Goal: Navigation & Orientation: Find specific page/section

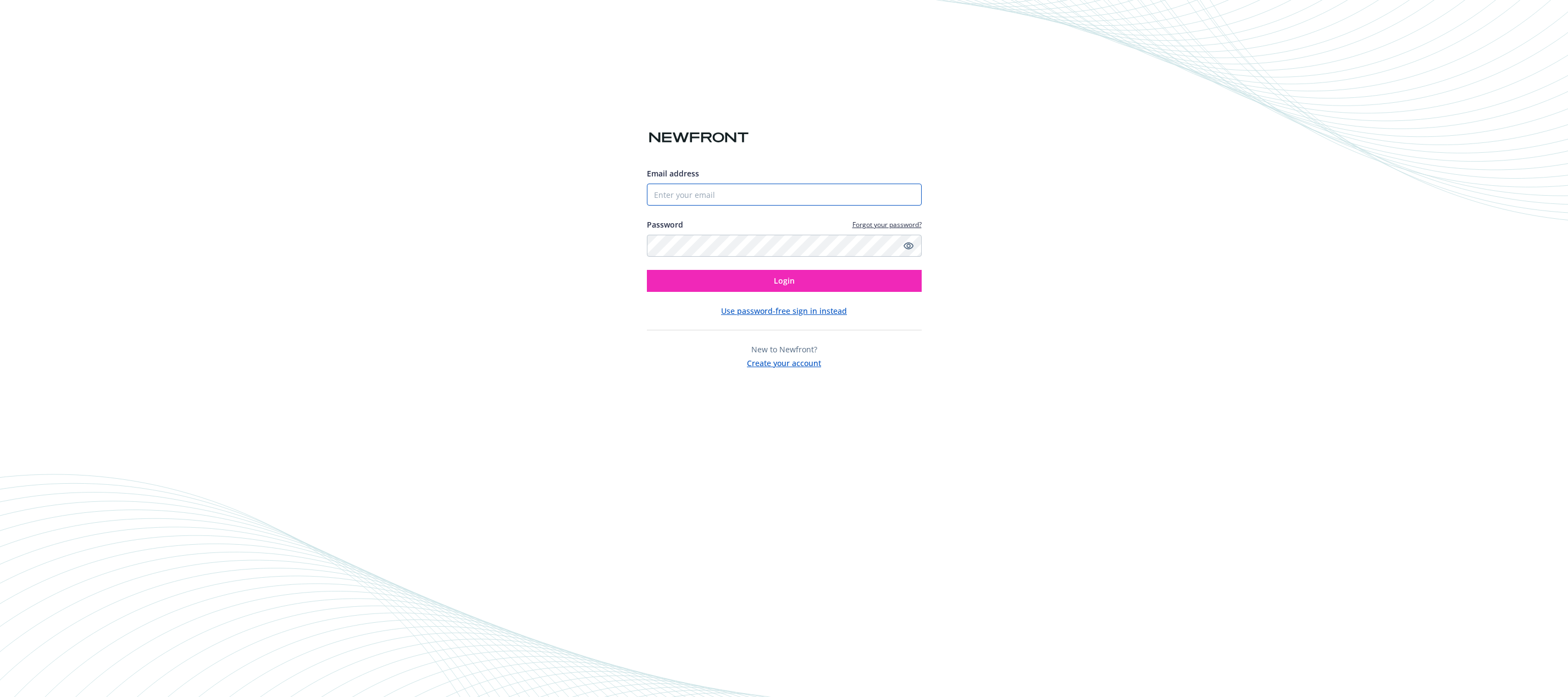
click at [683, 198] on input "Email address" at bounding box center [784, 194] width 275 height 22
type input "[EMAIL_ADDRESS][DOMAIN_NAME]"
click at [770, 311] on button "Use password-free sign in instead" at bounding box center [784, 311] width 126 height 11
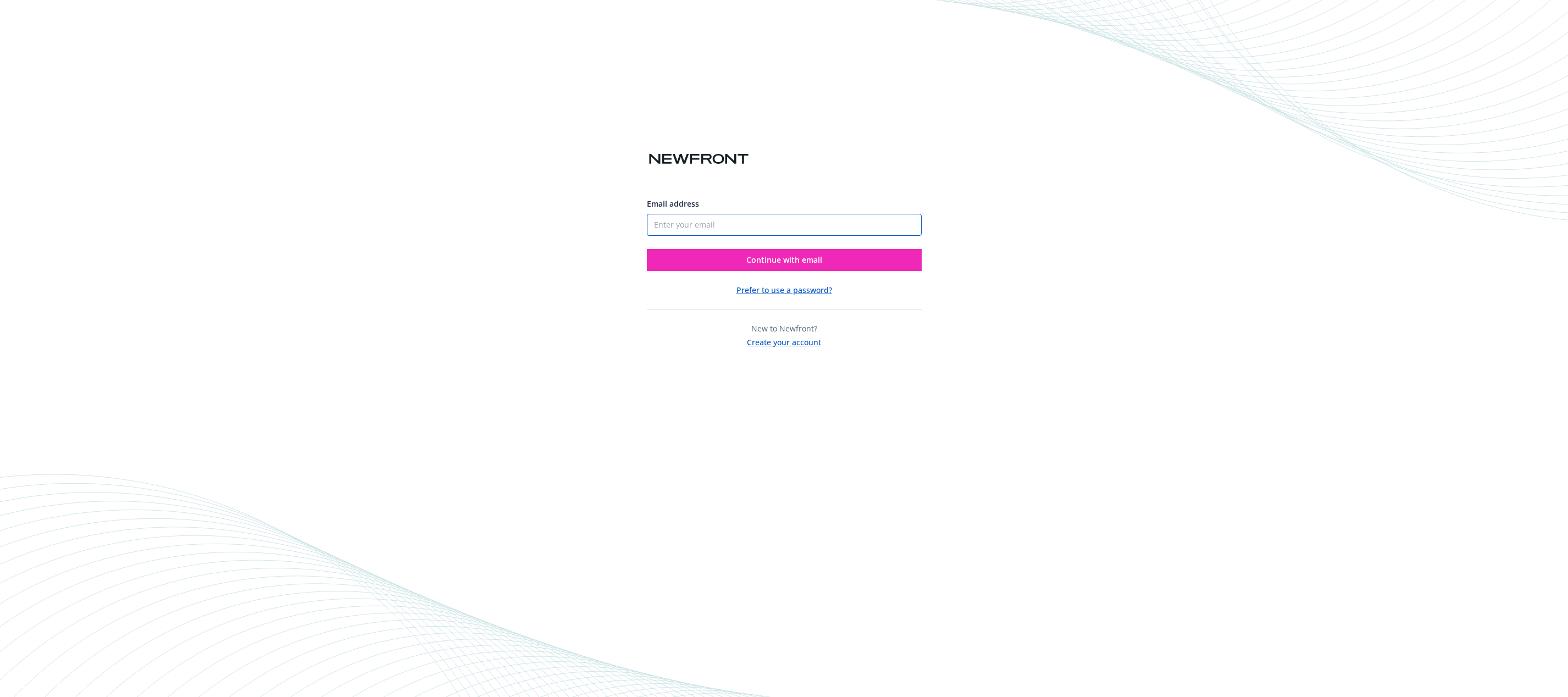
click at [703, 223] on input "Email address" at bounding box center [784, 225] width 275 height 22
type input "bmclaughlin@sdvirtualschools.com"
click at [794, 225] on input "bmclaughlin@sdvirtualschools.com" at bounding box center [784, 225] width 275 height 22
click at [794, 225] on input "bmclaughlin@sdvirtualschools.com" at bounding box center [784, 225] width 275 height 22
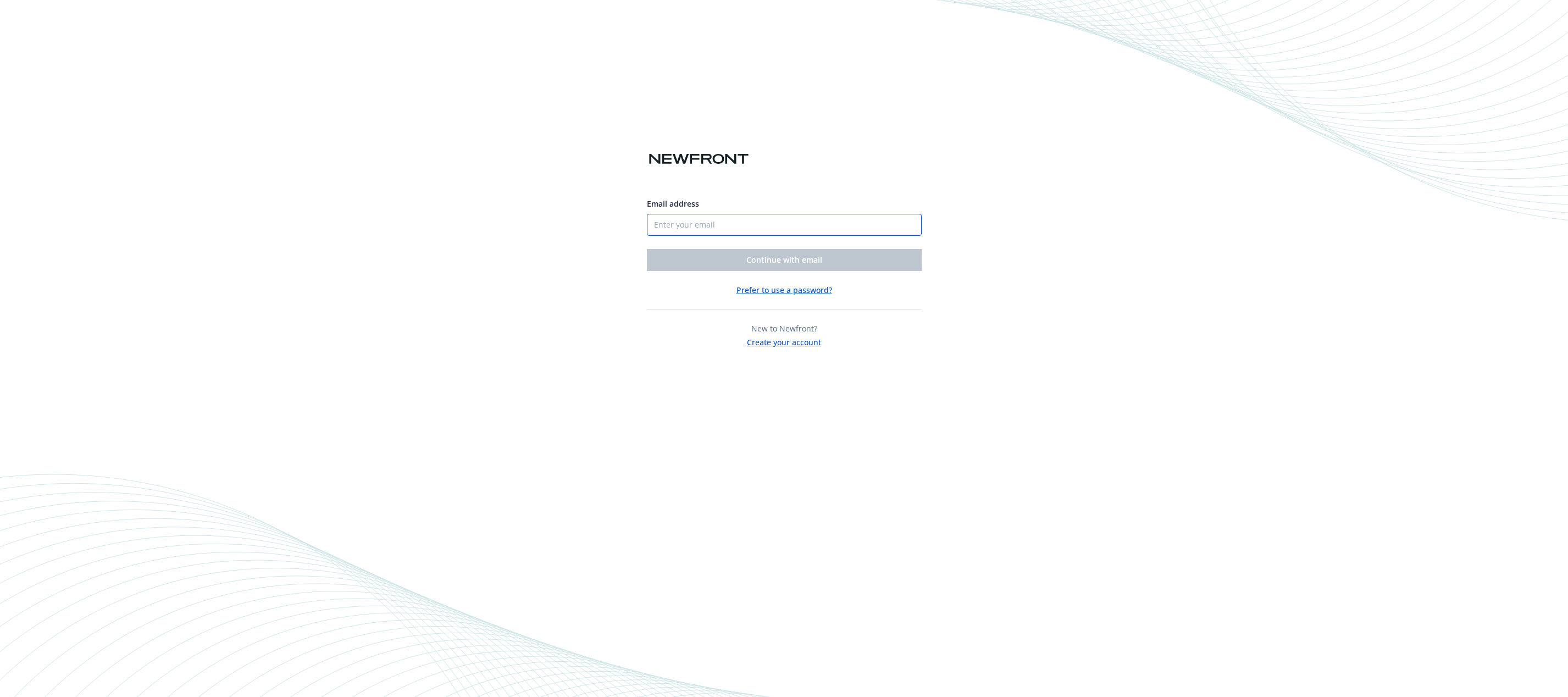
click at [723, 223] on input "Email address" at bounding box center [784, 225] width 275 height 22
type input "bmclaughlin@sdvsk12.org"
click at [787, 259] on span "Continue with email" at bounding box center [784, 259] width 76 height 11
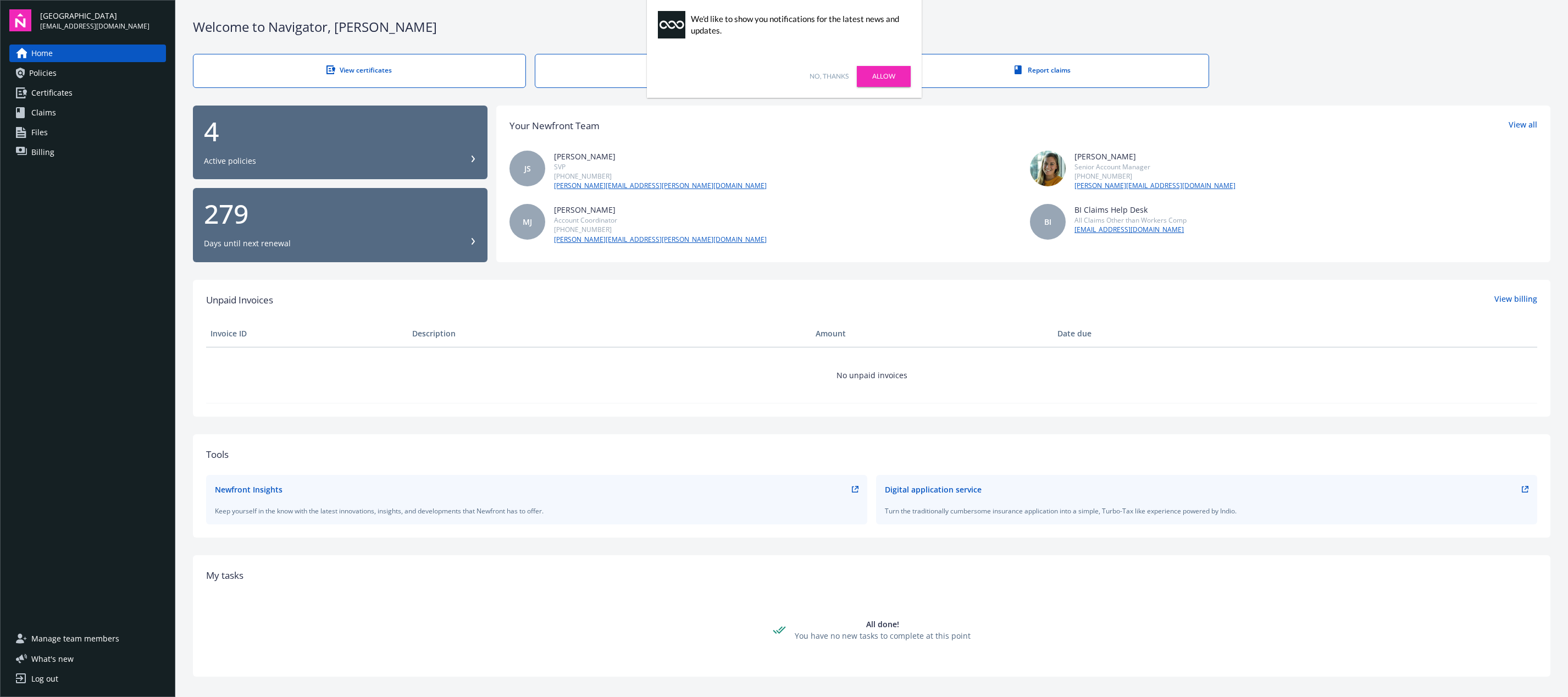
click at [888, 77] on link "Allow" at bounding box center [884, 76] width 54 height 21
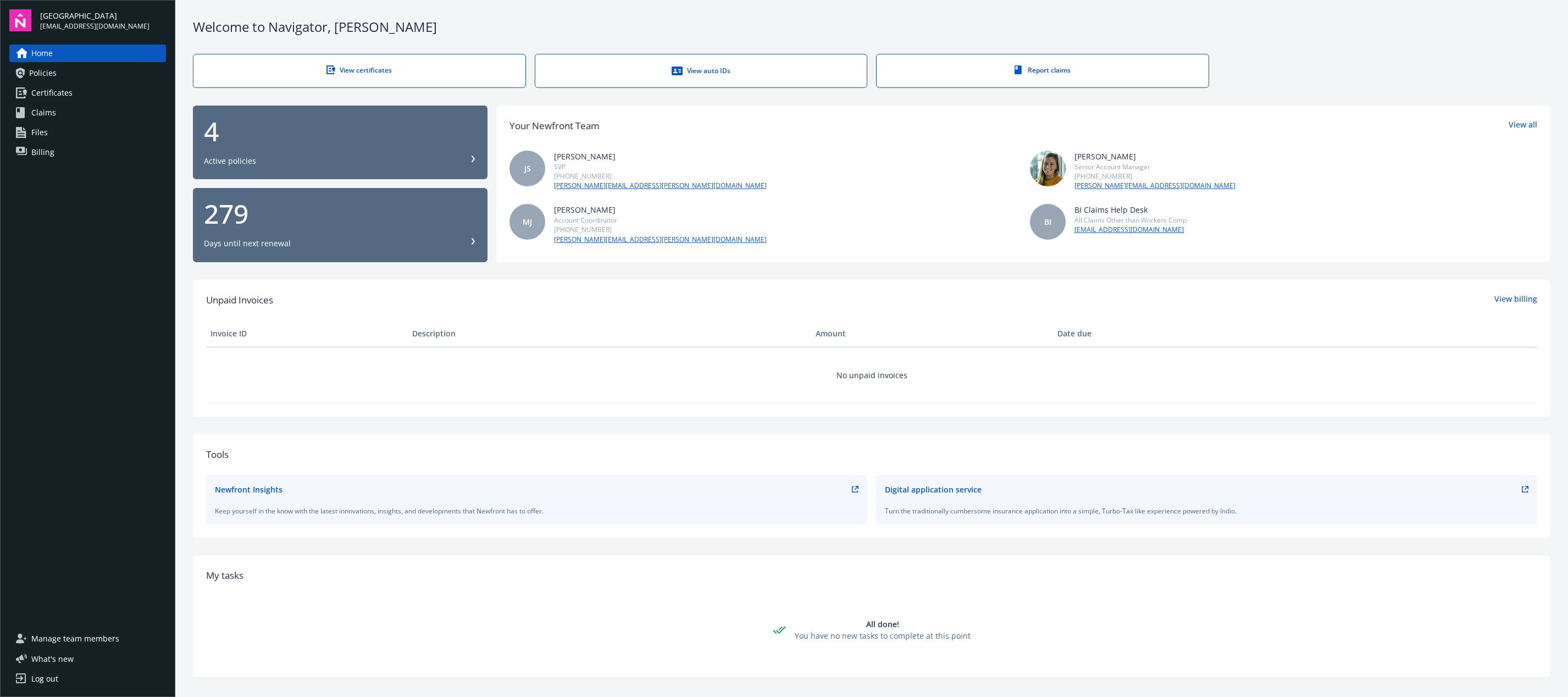
click at [345, 164] on div "Active policies" at bounding box center [340, 161] width 273 height 11
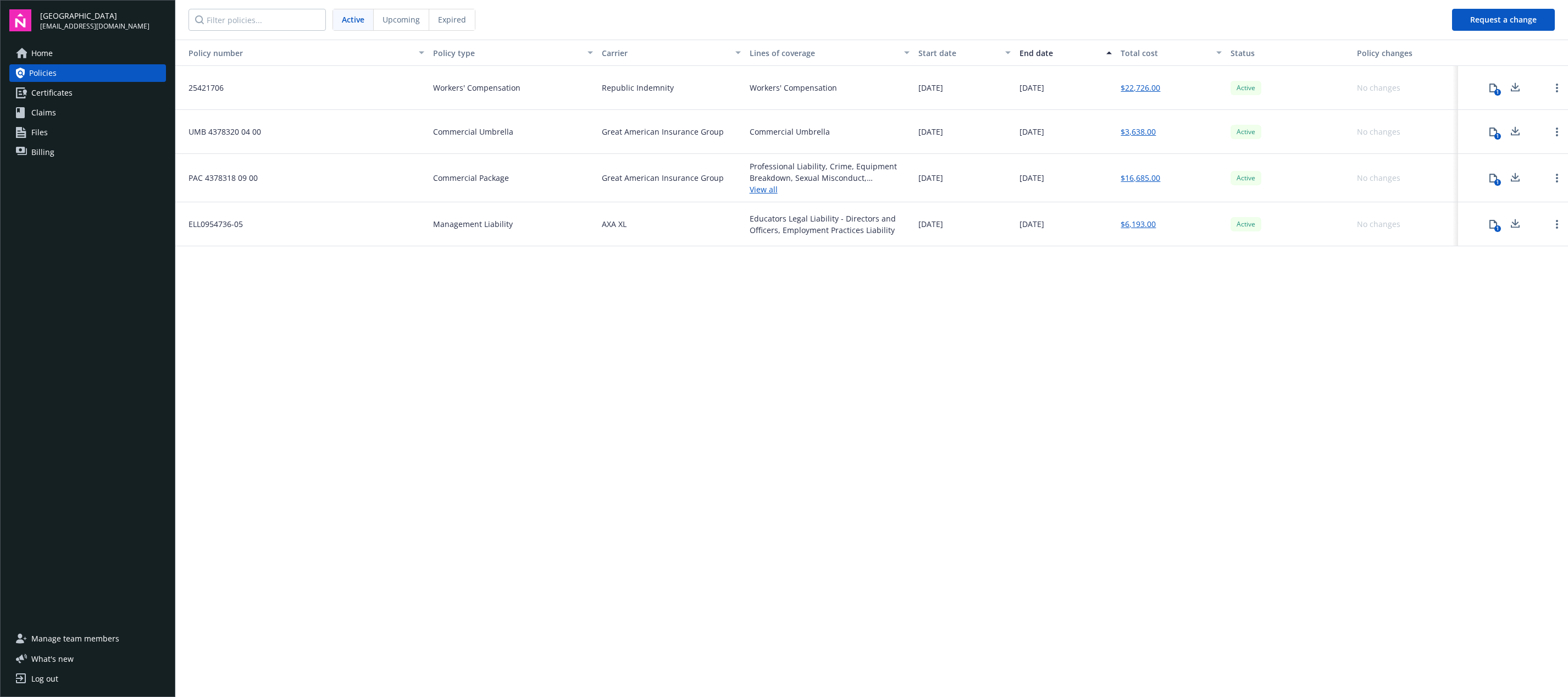
click at [42, 112] on span "Claims" at bounding box center [43, 112] width 24 height 18
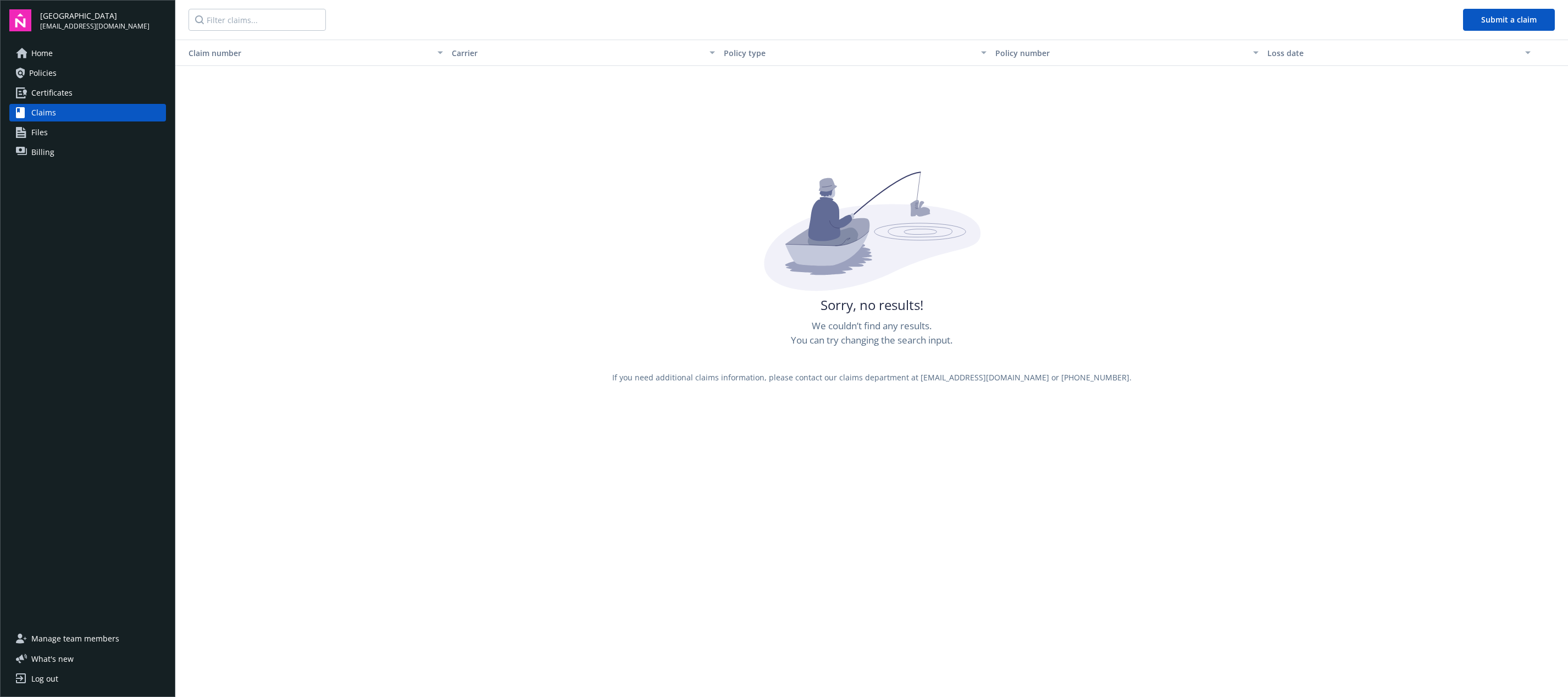
click at [54, 92] on span "Certificates" at bounding box center [52, 93] width 41 height 18
